Goal: Use online tool/utility: Utilize a website feature to perform a specific function

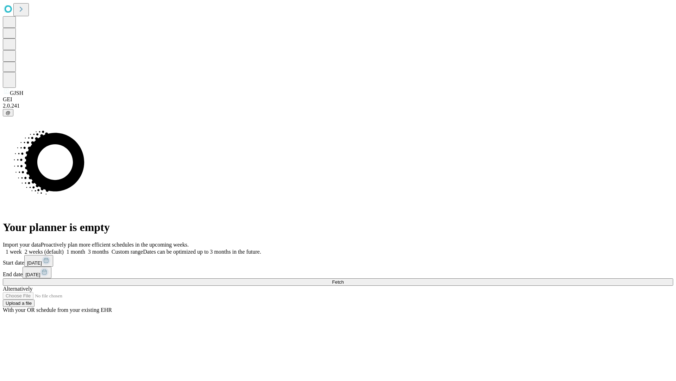
click at [344, 279] on span "Fetch" at bounding box center [338, 281] width 12 height 5
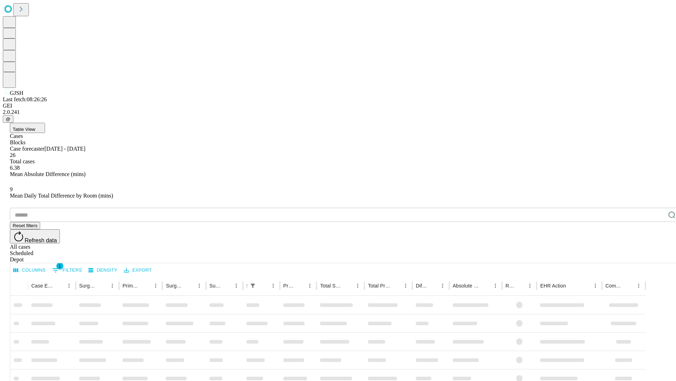
click at [35, 126] on span "Table View" at bounding box center [24, 128] width 23 height 5
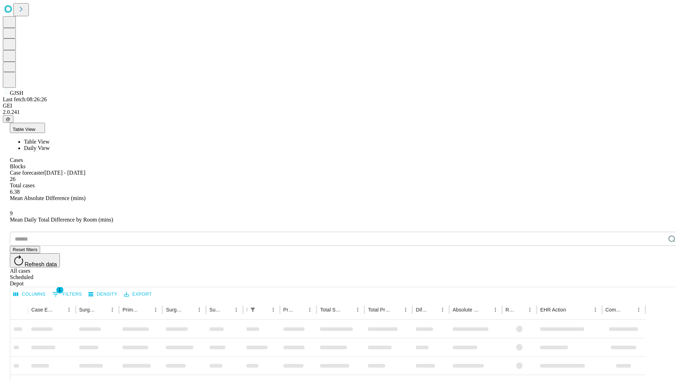
click at [50, 145] on span "Daily View" at bounding box center [37, 148] width 26 height 6
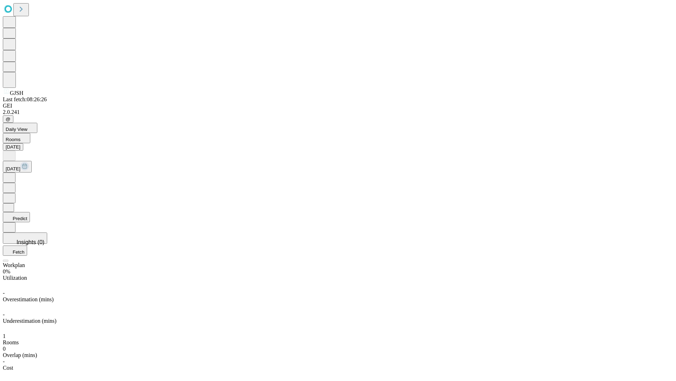
click at [30, 212] on button "Predict" at bounding box center [16, 217] width 27 height 10
